Goal: Contribute content

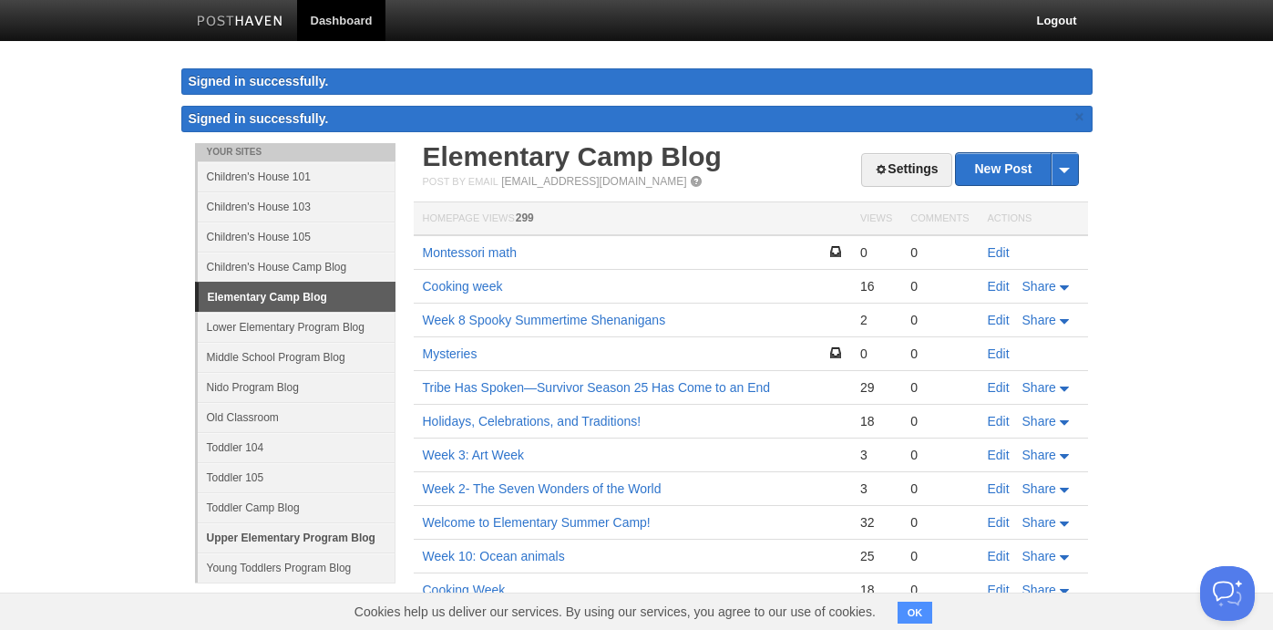
click at [345, 533] on link "Upper Elementary Program Blog" at bounding box center [297, 537] width 198 height 30
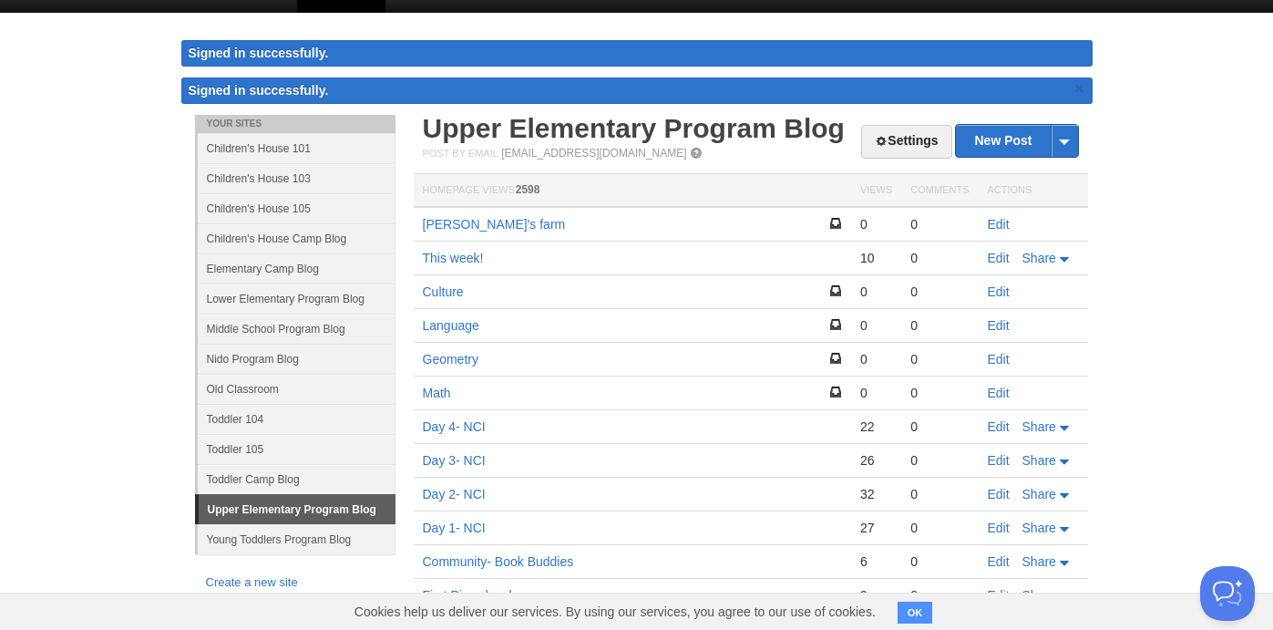
scroll to position [31, 0]
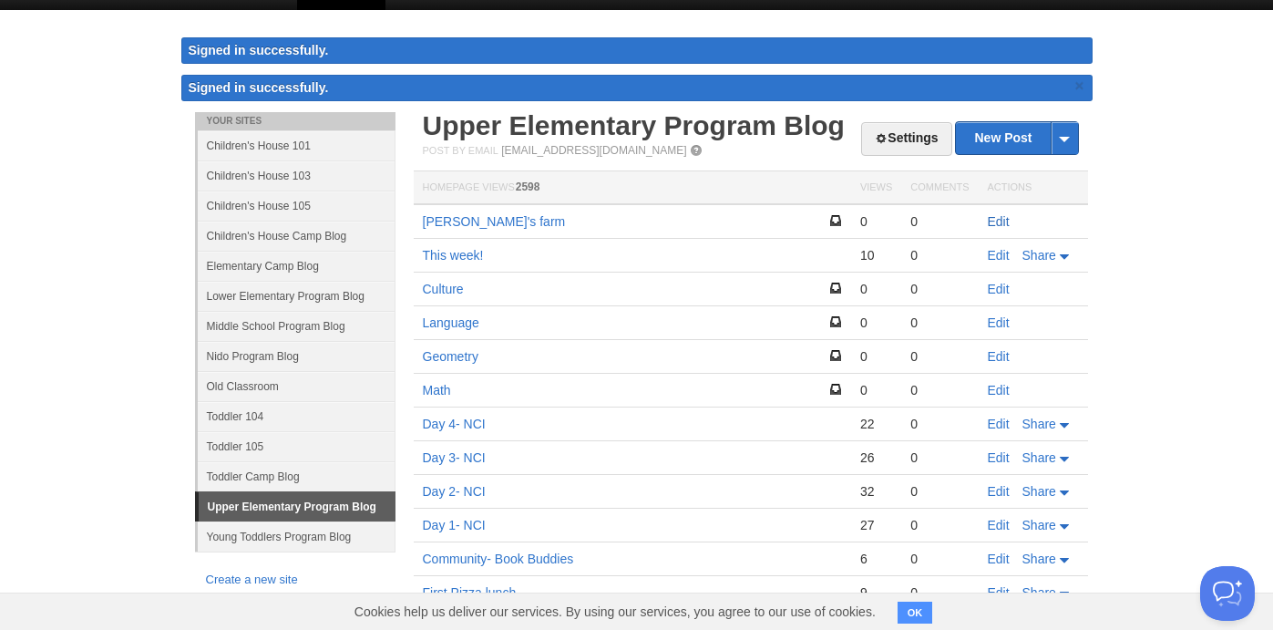
click at [996, 225] on link "Edit" at bounding box center [999, 221] width 22 height 15
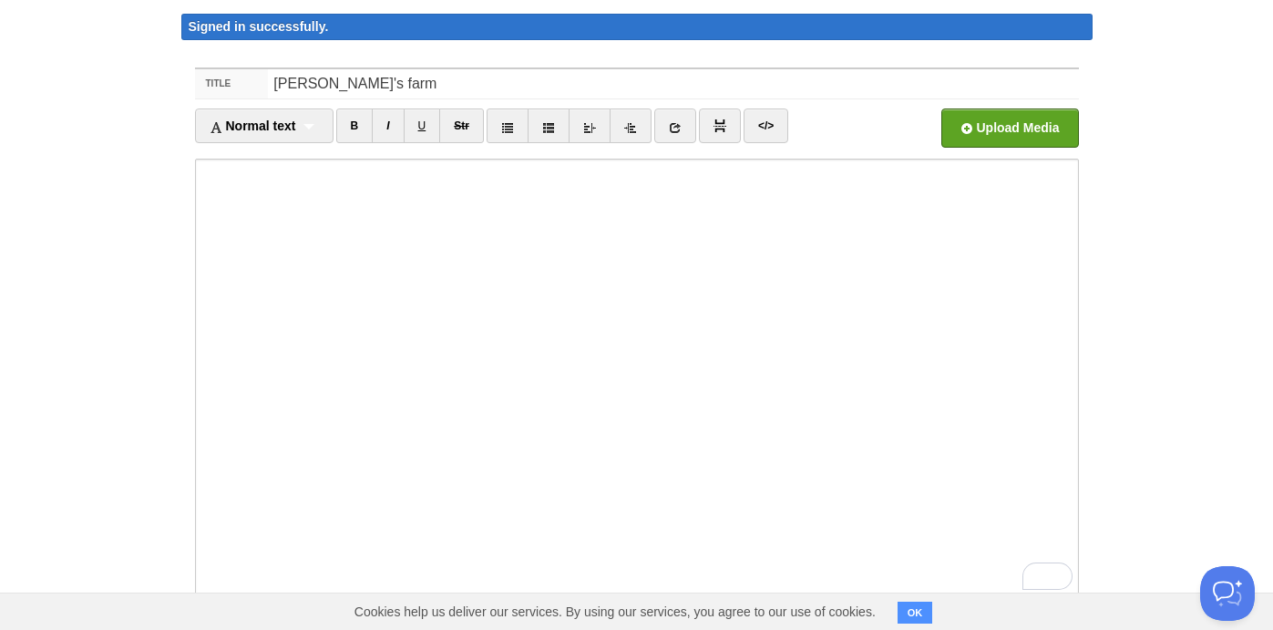
scroll to position [17, 0]
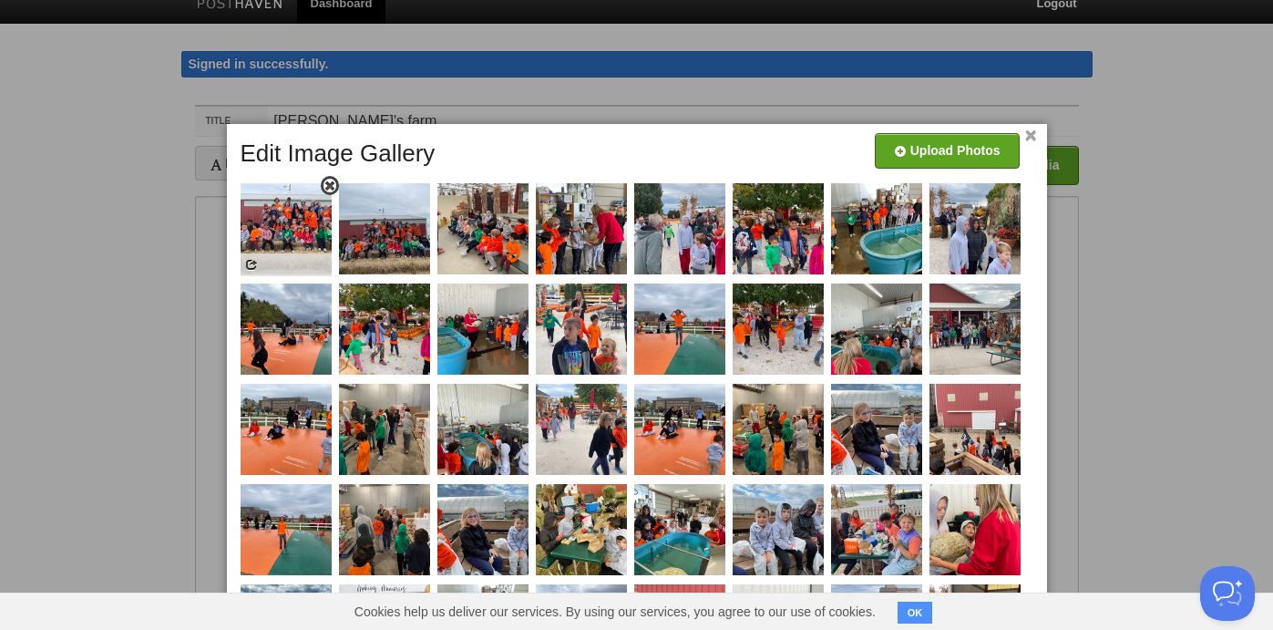
click at [288, 242] on img at bounding box center [286, 228] width 91 height 91
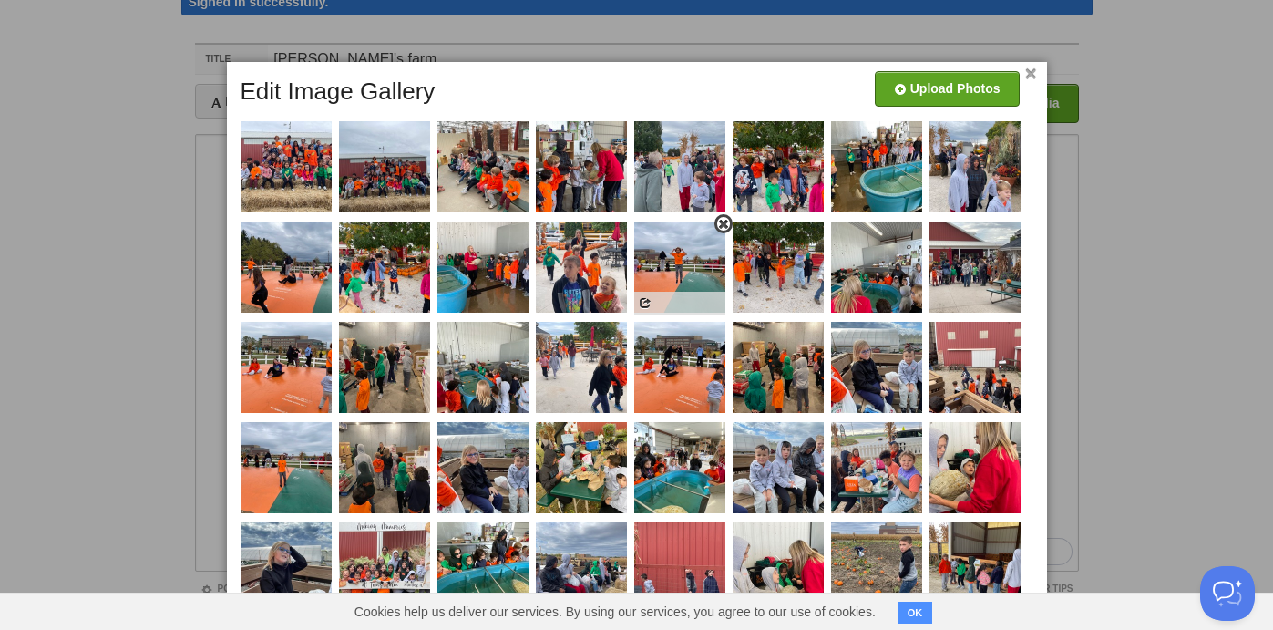
scroll to position [0, 0]
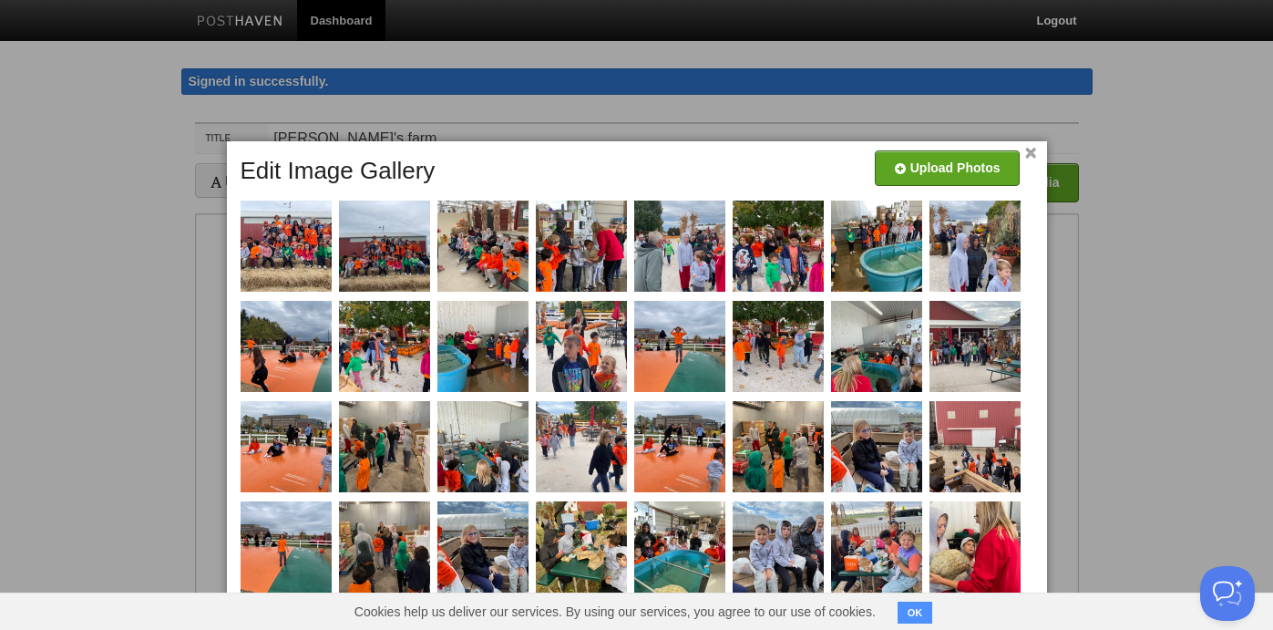
click at [1029, 155] on link "×" at bounding box center [1031, 153] width 12 height 10
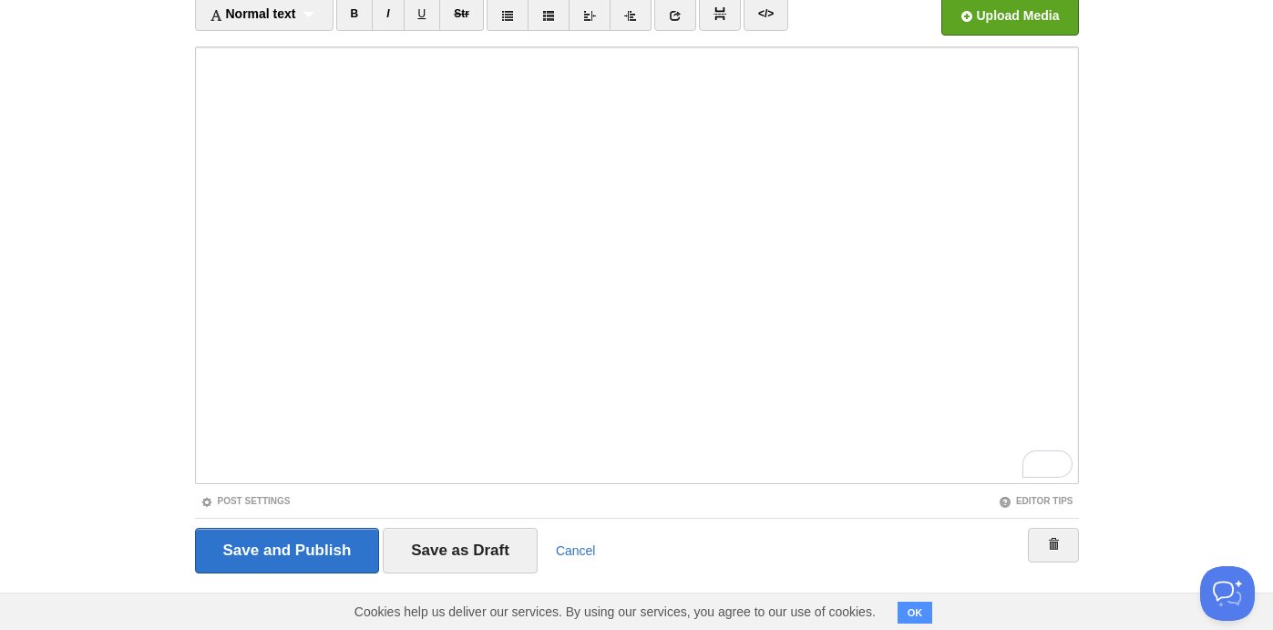
scroll to position [178, 0]
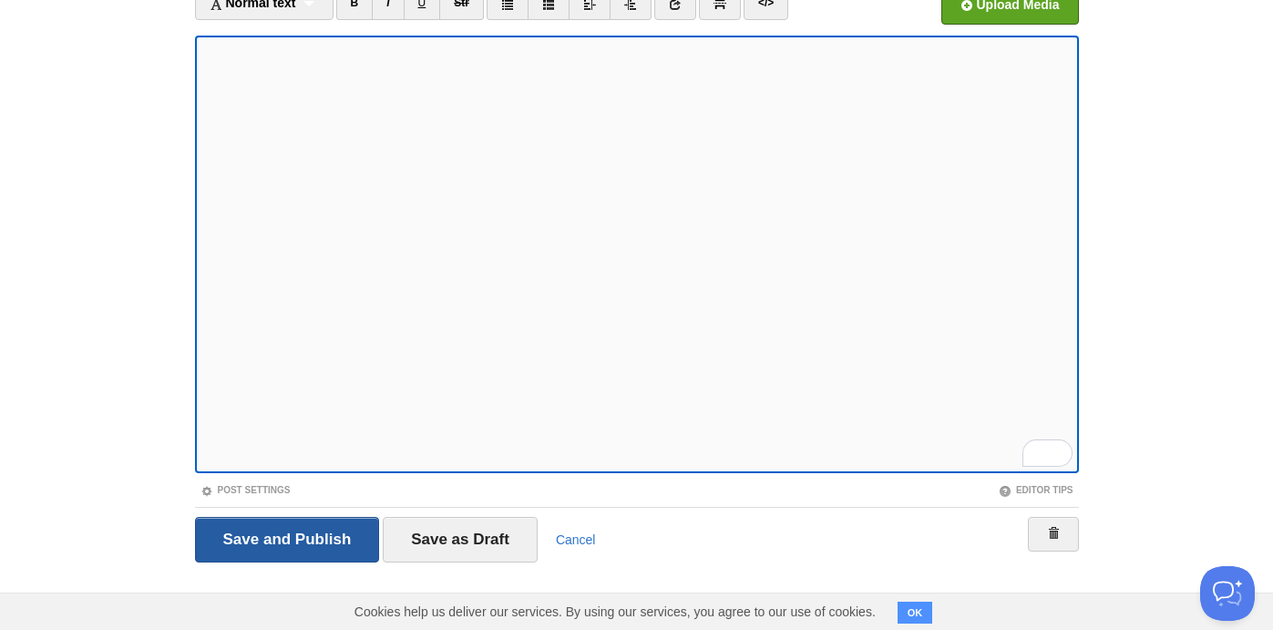
click at [304, 541] on input "Save and Publish" at bounding box center [287, 540] width 185 height 46
